Goal: Task Accomplishment & Management: Use online tool/utility

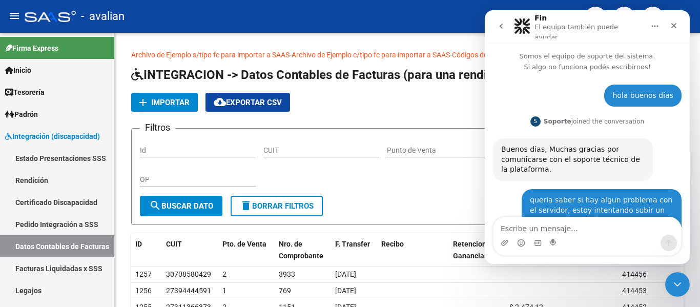
scroll to position [1296, 0]
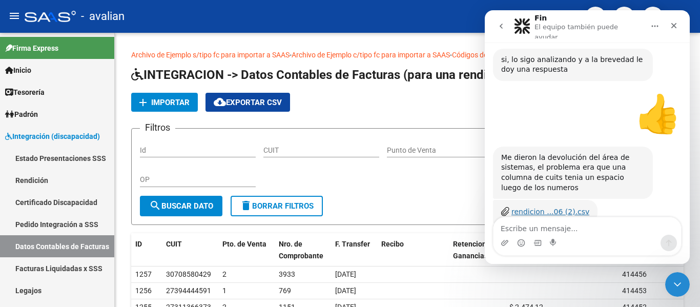
click at [546, 207] on div "rendicion ...06 (2).csv" at bounding box center [550, 212] width 78 height 11
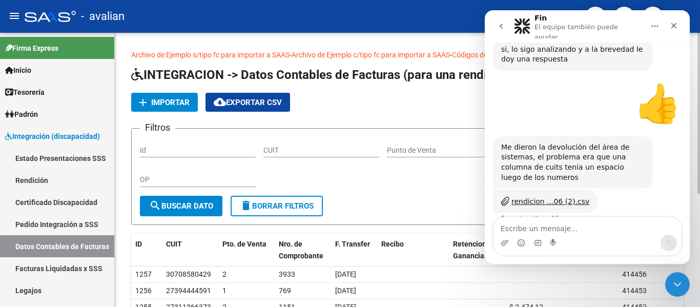
click at [172, 99] on span "Importar" at bounding box center [170, 102] width 38 height 9
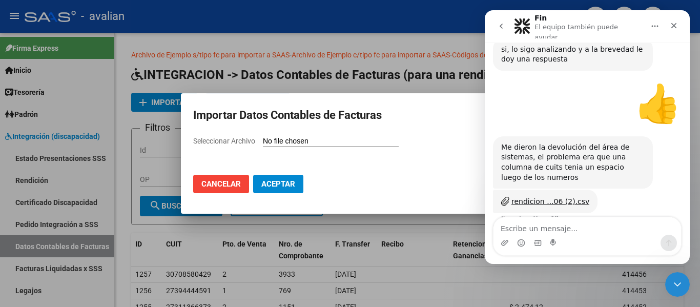
click at [301, 142] on input "Seleccionar Archivo" at bounding box center [331, 142] width 136 height 10
type input "C:\fakepath\rendicion 202506 (2).csv"
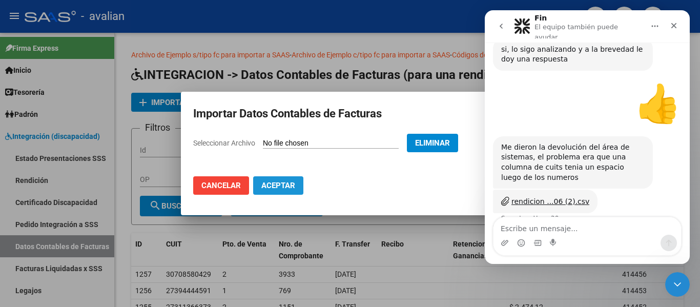
click at [280, 187] on span "Aceptar" at bounding box center [278, 185] width 34 height 9
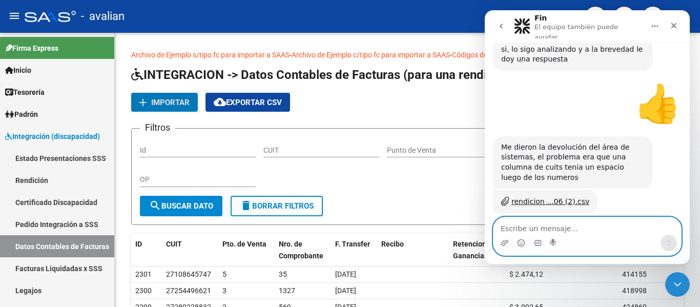
click at [538, 230] on textarea "Escribe un mensaje..." at bounding box center [588, 225] width 188 height 17
type textarea "ahi subio"
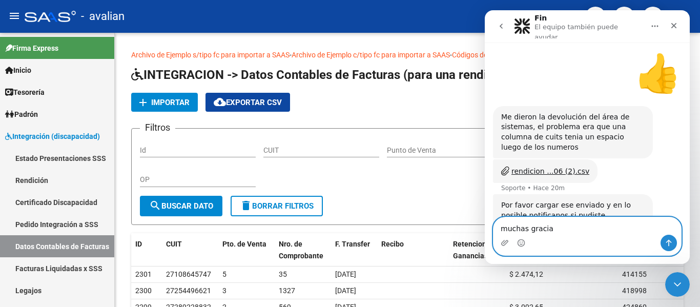
type textarea "muchas gracias"
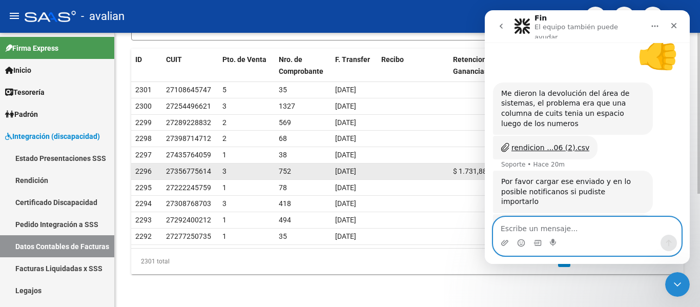
scroll to position [193, 0]
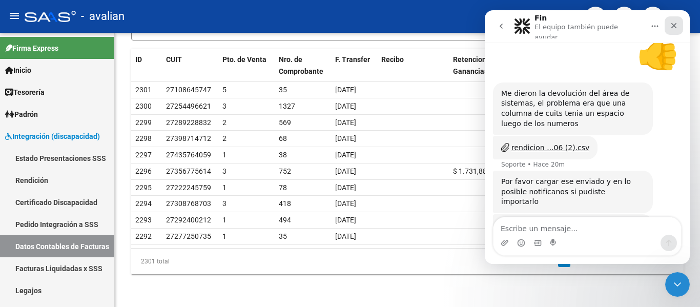
click at [678, 24] on icon "Cerrar" at bounding box center [674, 26] width 8 height 8
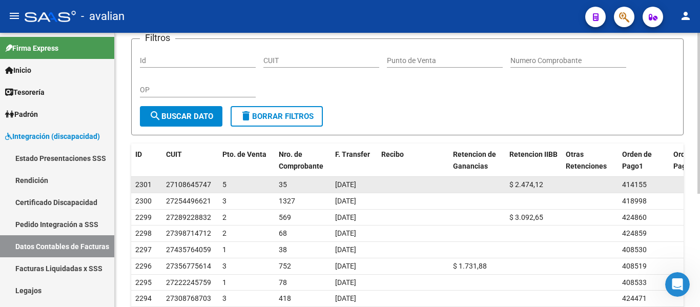
scroll to position [103, 0]
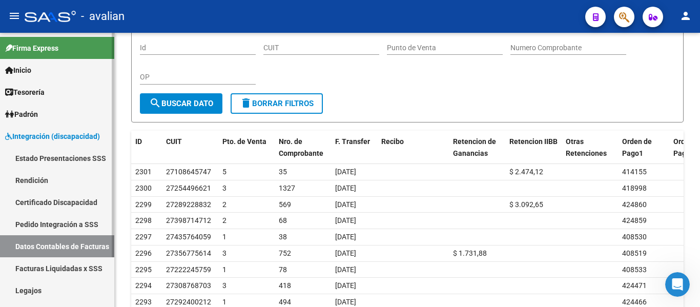
click at [57, 178] on link "Rendición" at bounding box center [57, 180] width 114 height 22
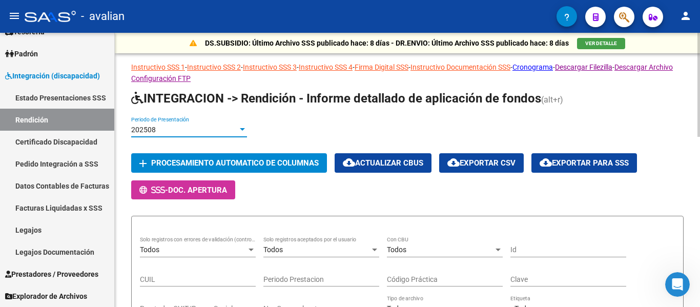
click at [172, 129] on div "202508" at bounding box center [184, 130] width 107 height 9
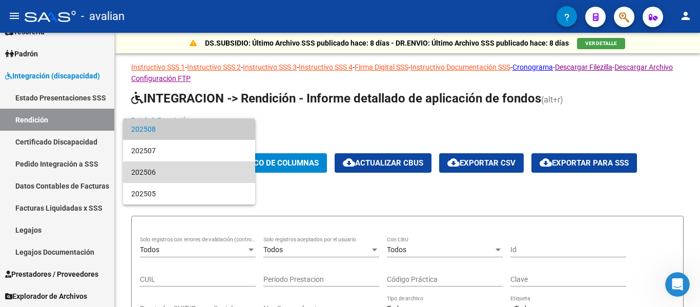
click at [179, 172] on span "202506" at bounding box center [189, 172] width 116 height 22
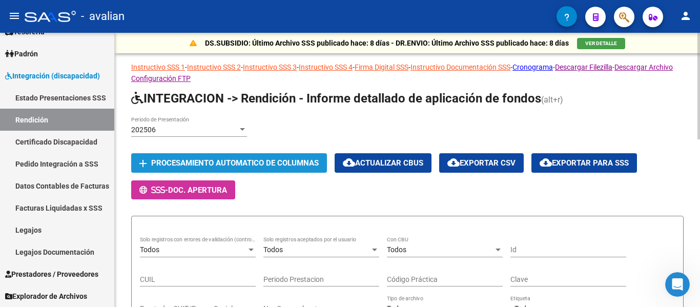
click at [279, 156] on button "add Procesamiento automatico de columnas" at bounding box center [229, 162] width 196 height 19
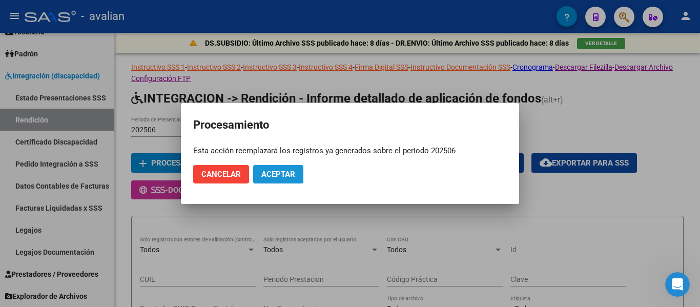
click at [278, 175] on span "Aceptar" at bounding box center [278, 174] width 34 height 9
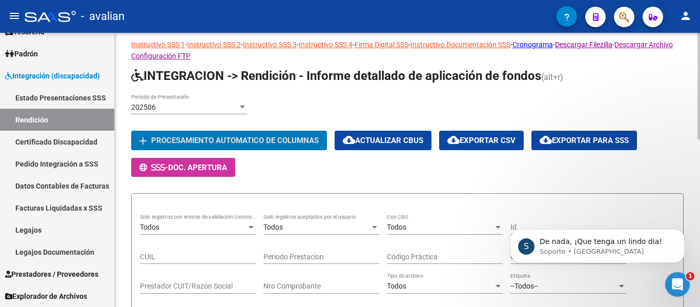
scroll to position [1380, 0]
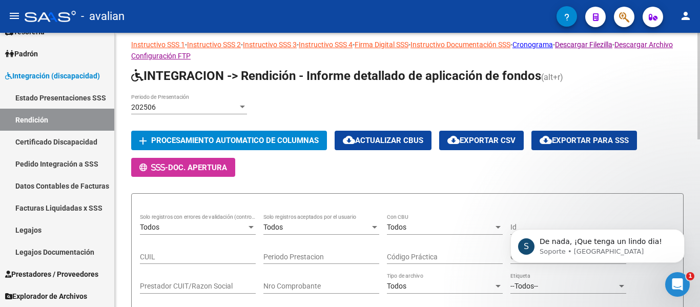
click at [227, 221] on div "Todos Solo registros con errores de validación (control 623 instructivo de rend…" at bounding box center [198, 224] width 116 height 21
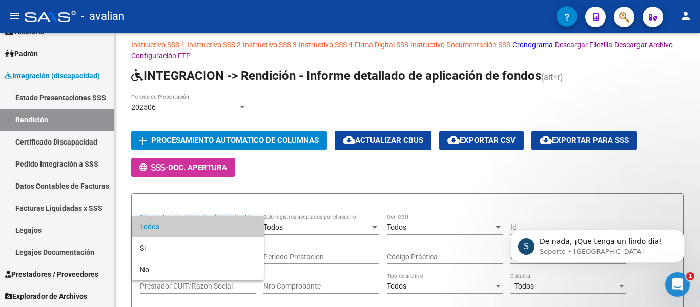
click at [290, 180] on div at bounding box center [350, 153] width 700 height 307
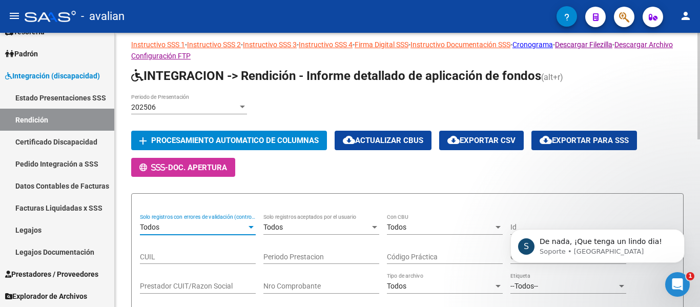
click at [241, 225] on div "Todos" at bounding box center [193, 227] width 107 height 9
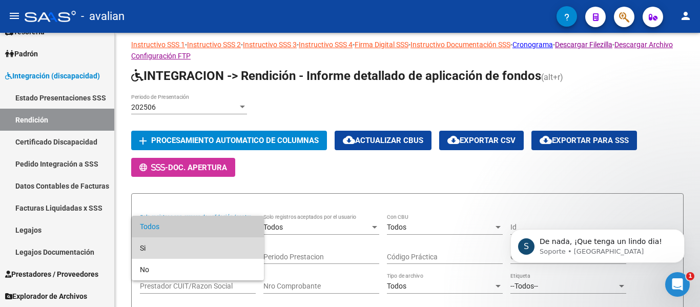
click at [186, 247] on span "Si" at bounding box center [198, 248] width 116 height 22
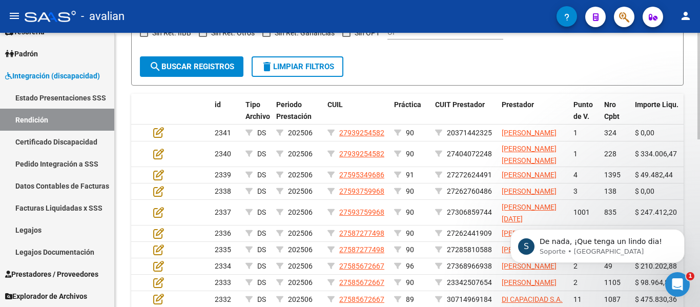
scroll to position [330, 0]
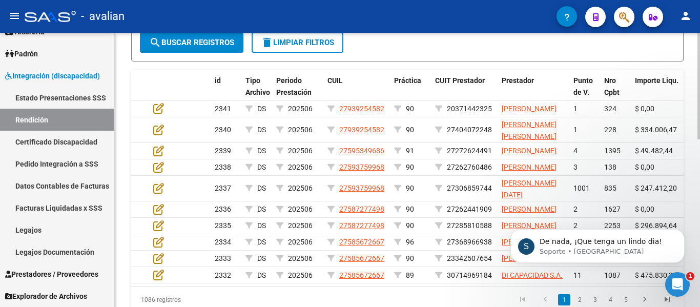
click at [223, 42] on span "search Buscar registros" at bounding box center [191, 42] width 85 height 9
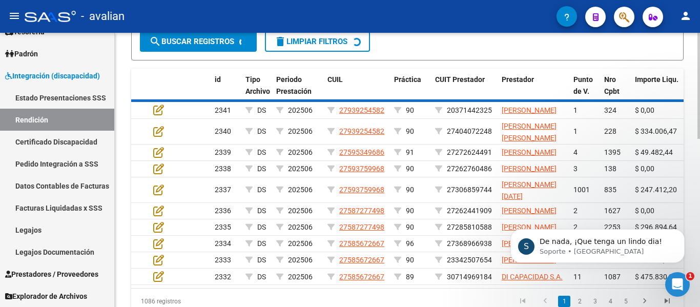
scroll to position [208, 0]
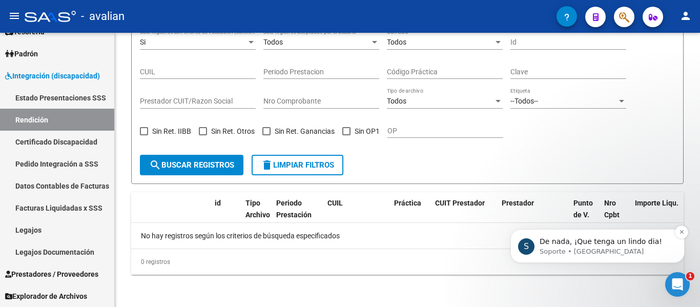
click at [545, 243] on span "De nada, ¡Que tenga un lindo dia!" at bounding box center [601, 241] width 122 height 8
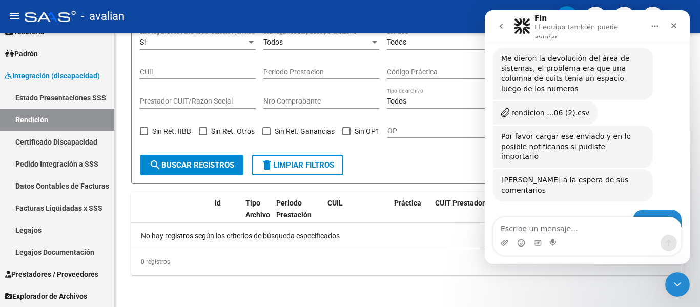
scroll to position [1397, 0]
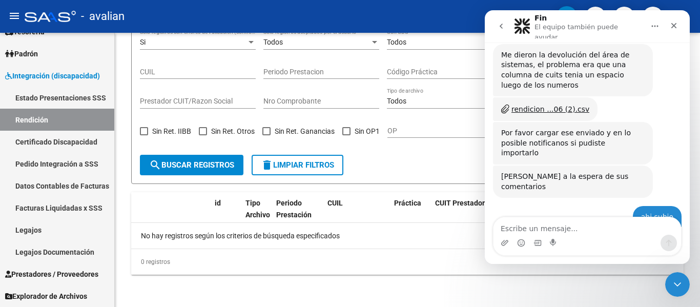
click at [531, 230] on textarea "Escribe un mensaje..." at bounding box center [588, 225] width 188 height 17
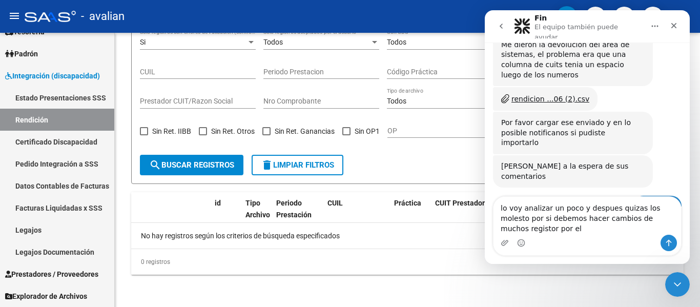
scroll to position [1417, 0]
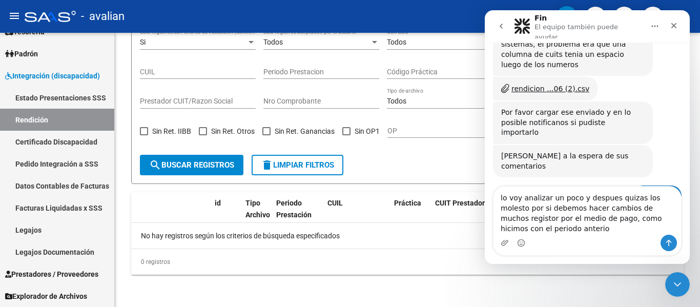
type textarea "lo voy analizar un poco y despues quizas los molesto por si debemos hacer cambi…"
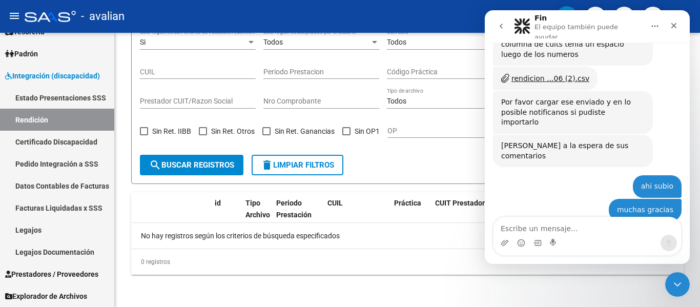
scroll to position [1441, 0]
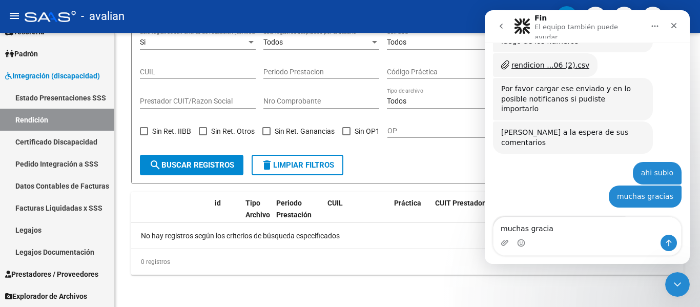
type textarea "muchas gracias"
